Goal: Use online tool/utility: Utilize a website feature to perform a specific function

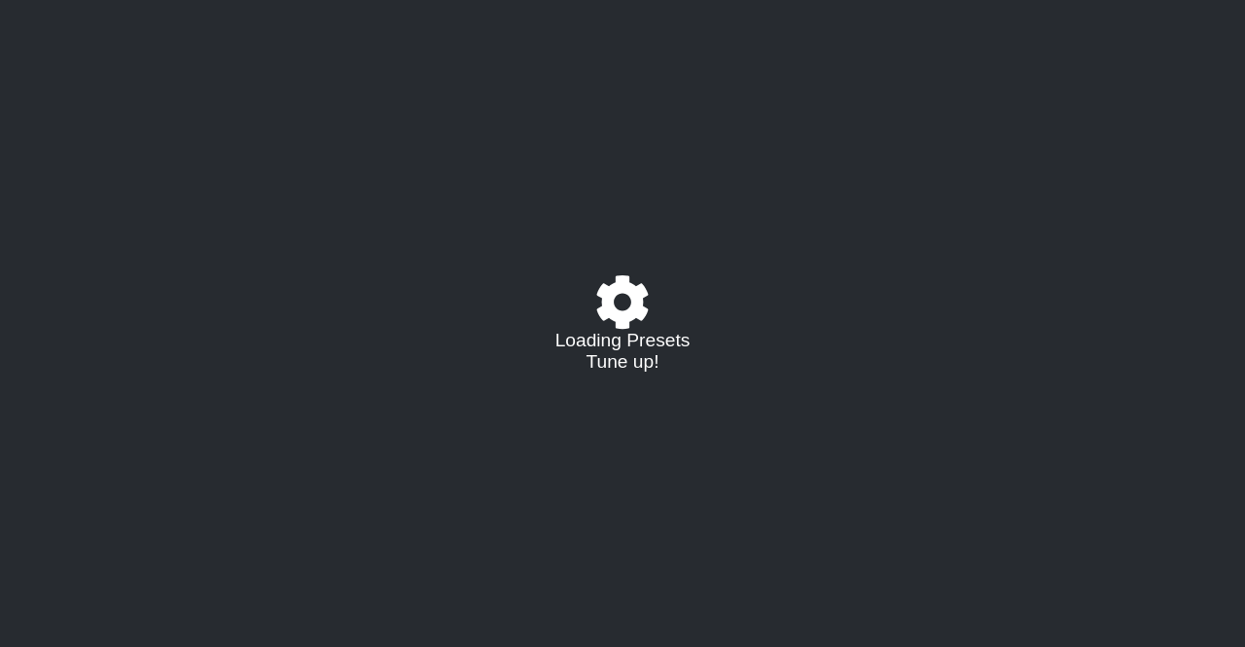
select select "/024R45B4R"
select select "G"
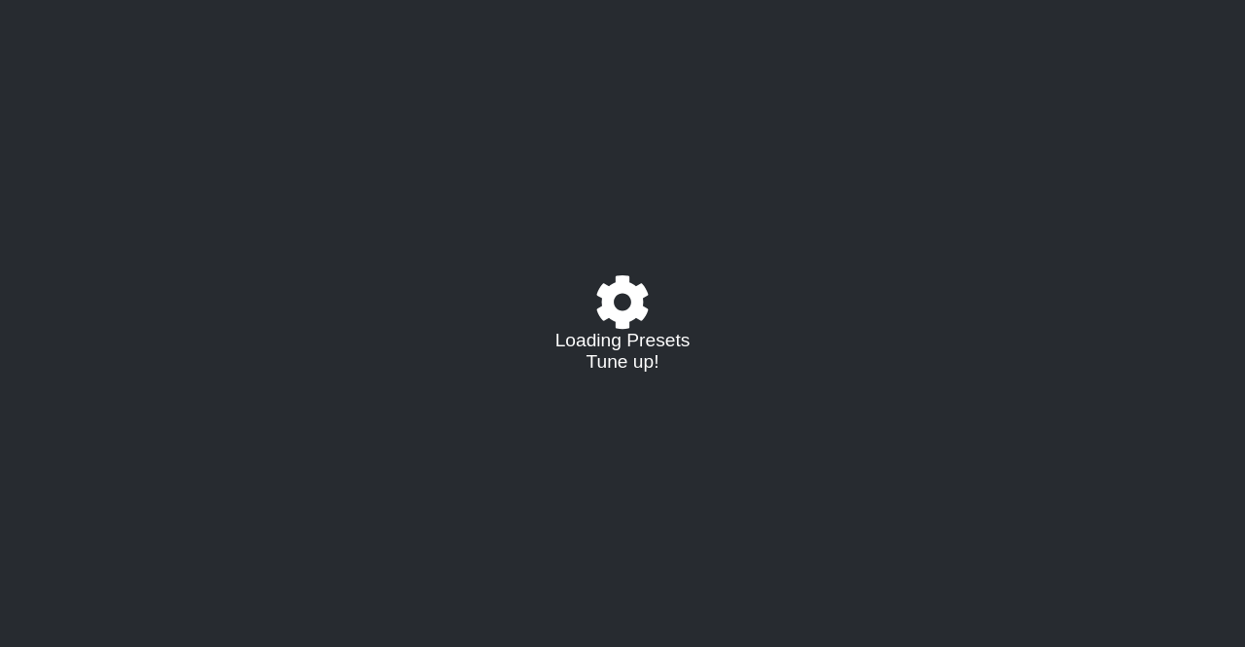
select select "G"
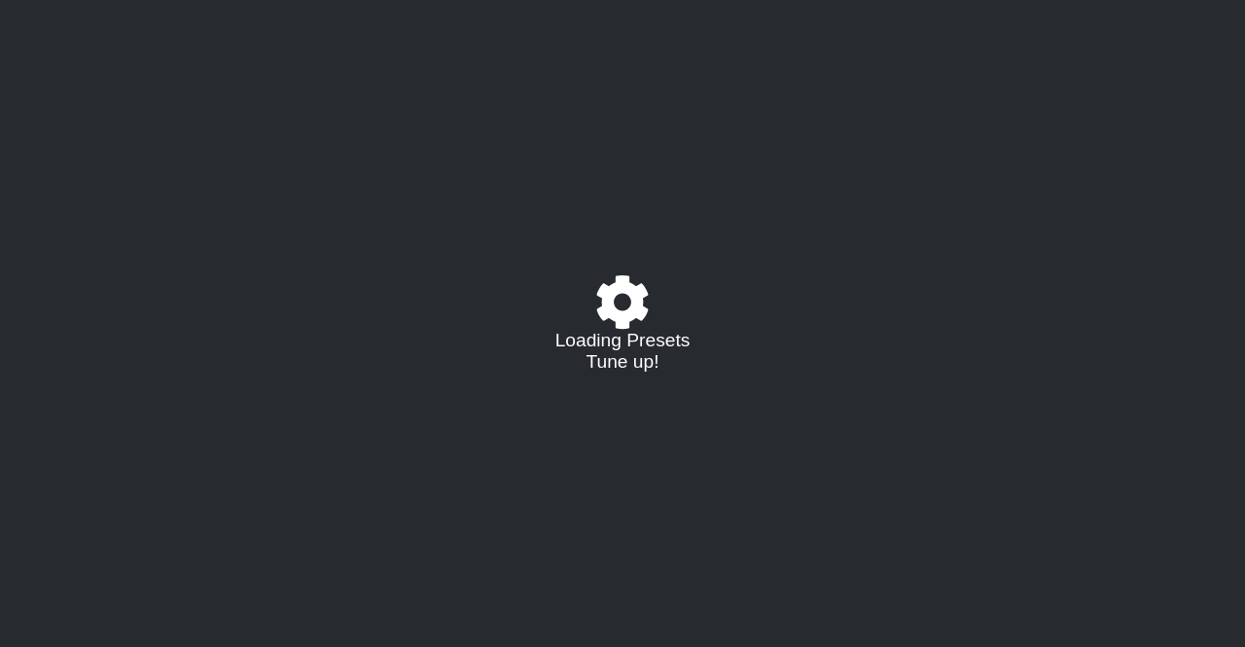
select select "G"
select select "E"
select select "G"
select select "E"
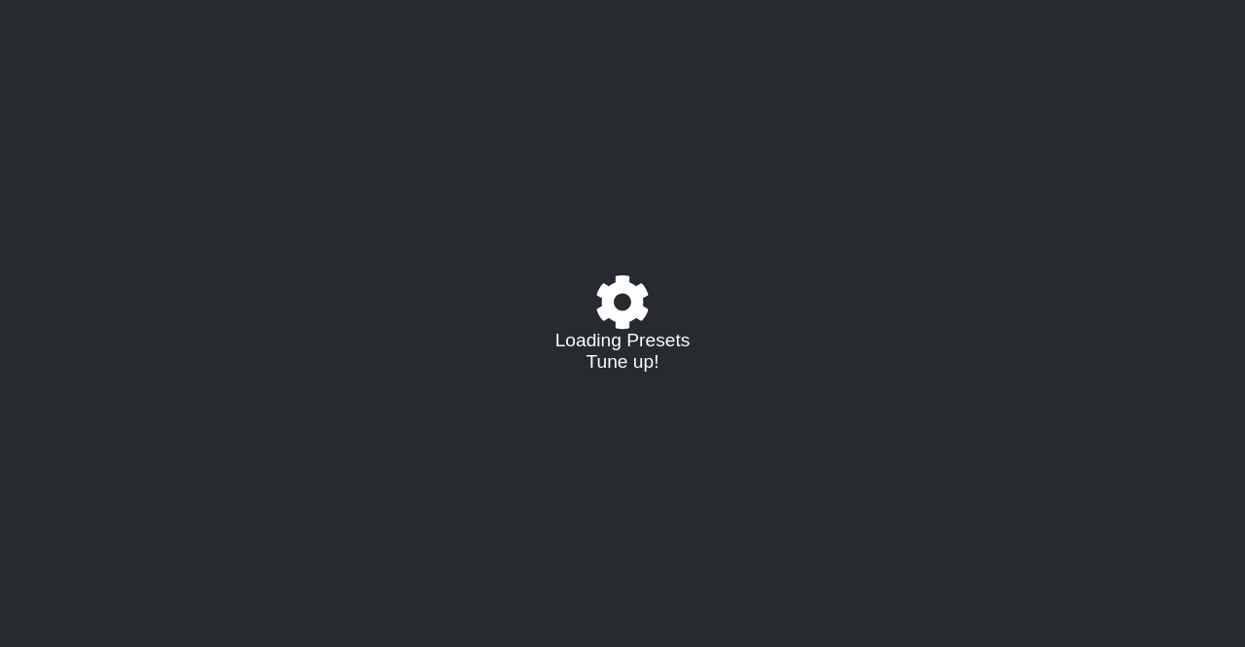
select select "G"
select select "E"
select select "G"
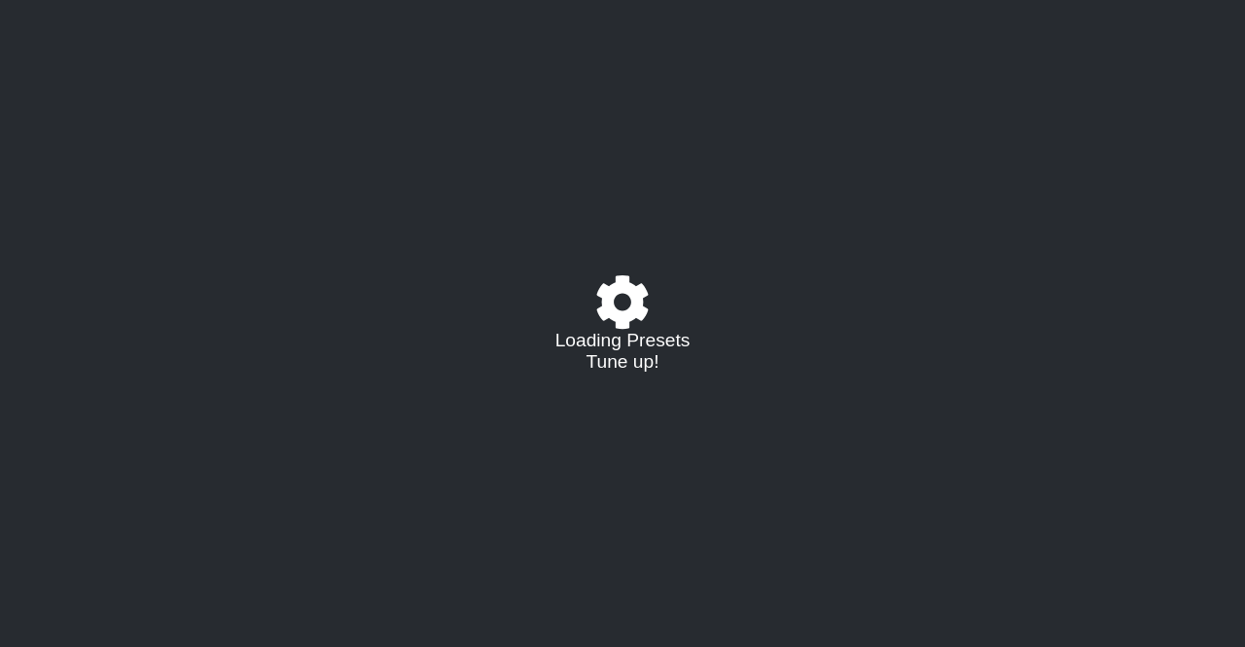
select select "E"
select select "G"
select select "E"
select select "G"
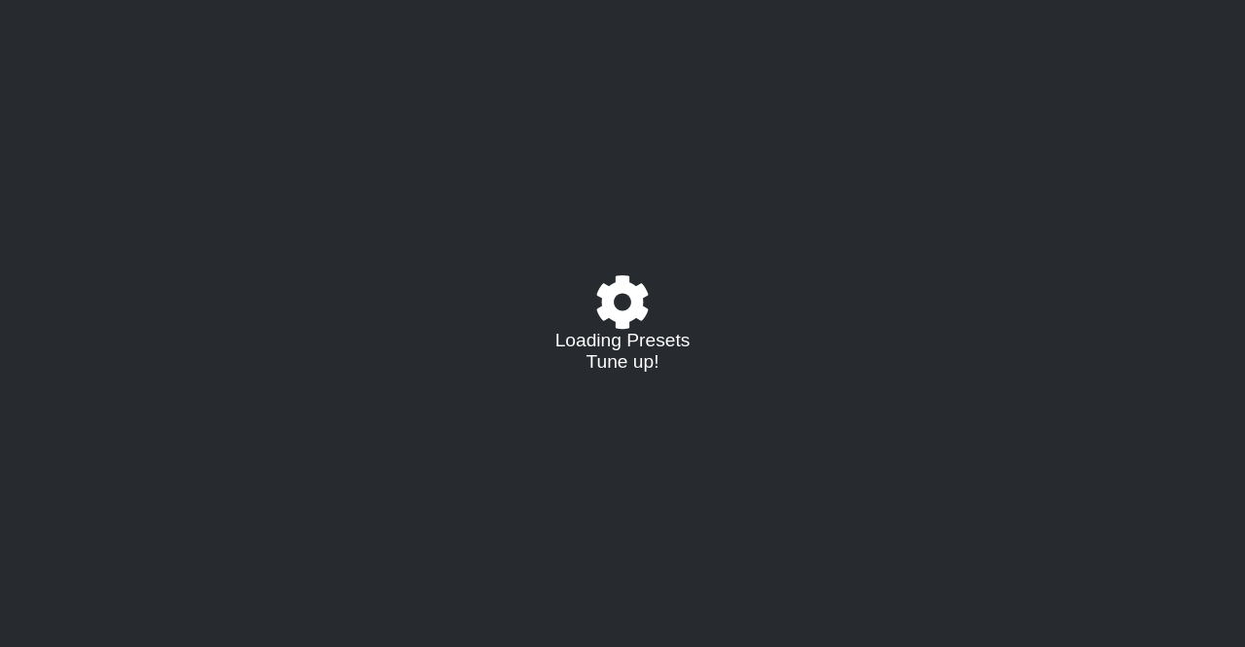
select select "G"
select select "A"
select select "B"
select select "C"
select select "D"
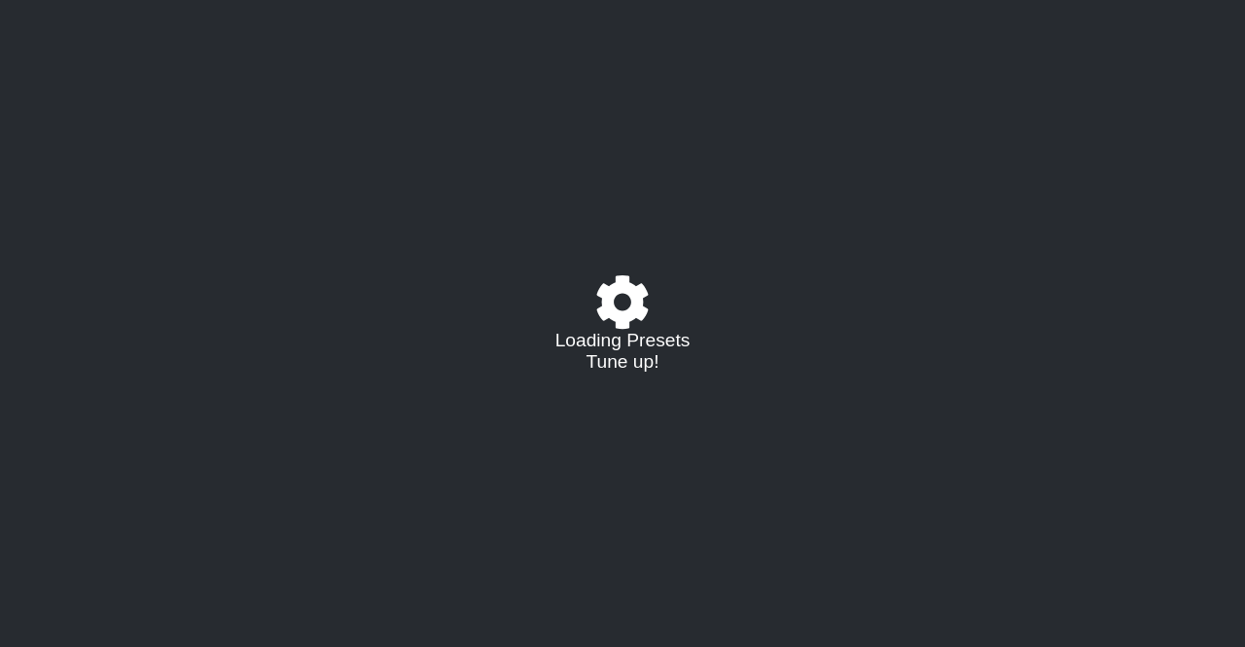
select select "E"
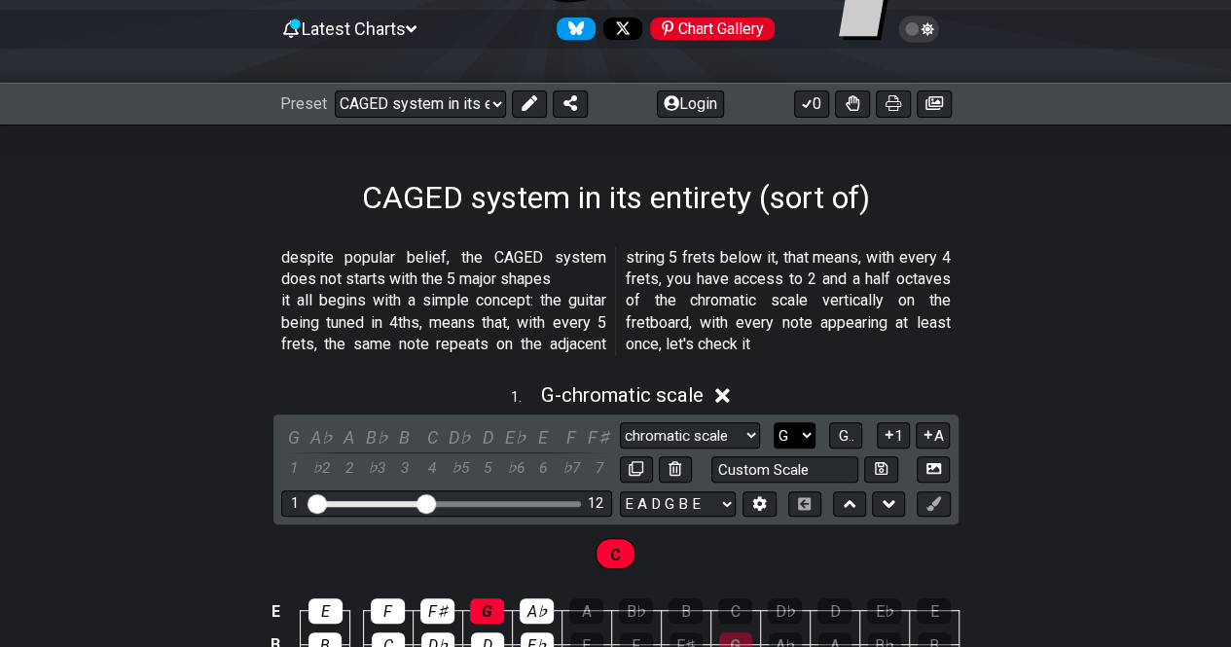
scroll to position [195, 0]
